Goal: Task Accomplishment & Management: Use online tool/utility

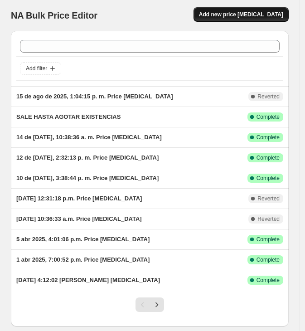
click at [247, 15] on span "Add new price change job" at bounding box center [241, 14] width 84 height 7
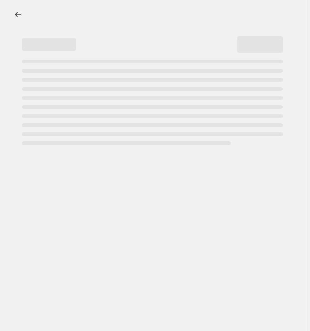
select select "percentage"
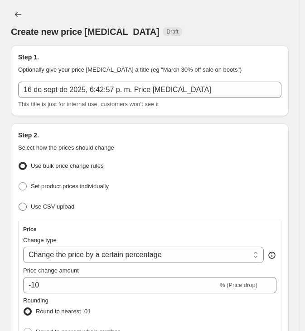
click at [44, 205] on span "Use CSV upload" at bounding box center [53, 206] width 44 height 7
click at [19, 203] on input "Use CSV upload" at bounding box center [19, 203] width 0 height 0
radio input "true"
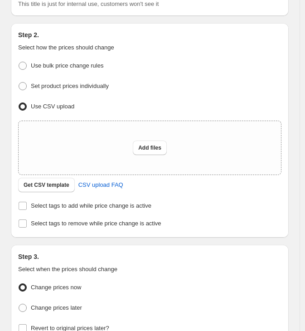
scroll to position [101, 0]
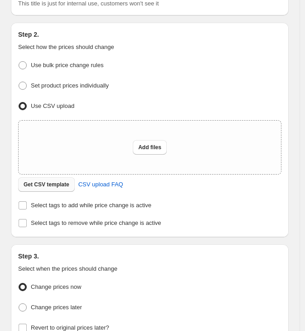
click at [60, 184] on span "Get CSV template" at bounding box center [47, 184] width 46 height 7
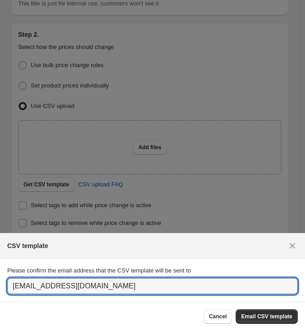
drag, startPoint x: 86, startPoint y: 289, endPoint x: -39, endPoint y: 280, distance: 125.0
click at [0, 280] on html "Home Settings Plans Skip to content Create new price change job. This page is r…" at bounding box center [152, 165] width 305 height 331
type input "MAYRIDERLAB@gmail.com"
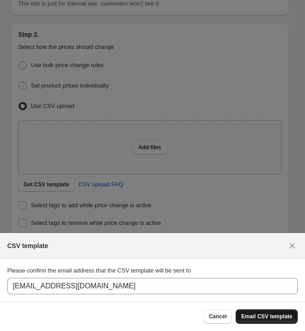
click at [289, 317] on span "Email CSV template" at bounding box center [266, 316] width 51 height 7
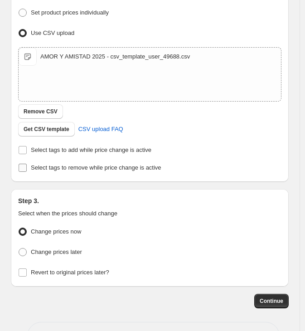
scroll to position [185, 0]
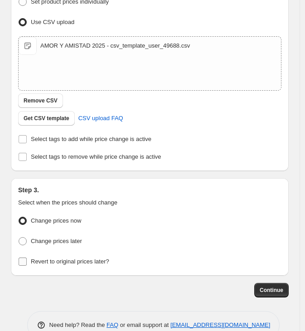
click at [56, 258] on span "Revert to original prices later?" at bounding box center [70, 261] width 78 height 7
click at [27, 258] on input "Revert to original prices later?" at bounding box center [23, 262] width 8 height 8
checkbox input "true"
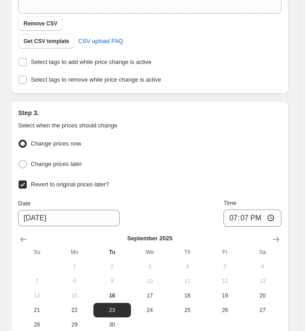
scroll to position [336, 0]
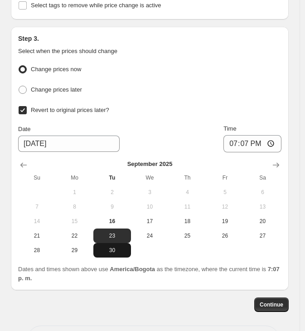
click at [111, 247] on span "30" at bounding box center [112, 250] width 30 height 7
type input "9/30/2025"
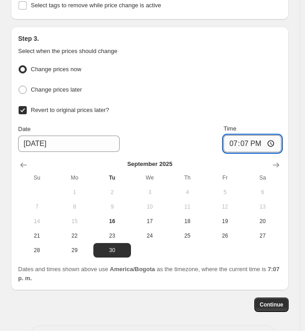
click at [250, 140] on input "19:07" at bounding box center [253, 143] width 58 height 17
click at [277, 142] on input "19:07" at bounding box center [253, 143] width 58 height 17
type input "00:59"
click at [274, 302] on span "Continue" at bounding box center [272, 304] width 24 height 7
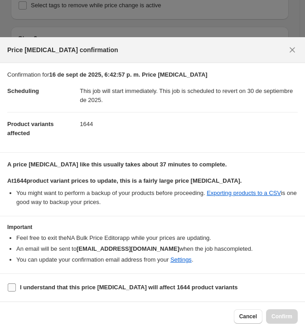
click at [14, 286] on input "I understand that this price change job will affect 1644 product variants" at bounding box center [12, 288] width 8 height 8
checkbox input "true"
click at [280, 320] on span "Confirm" at bounding box center [282, 316] width 21 height 7
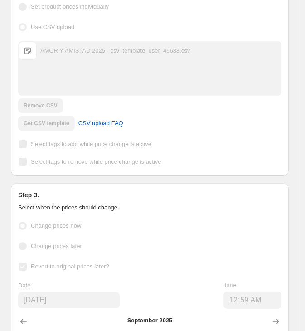
scroll to position [419, 0]
